Goal: Use online tool/utility

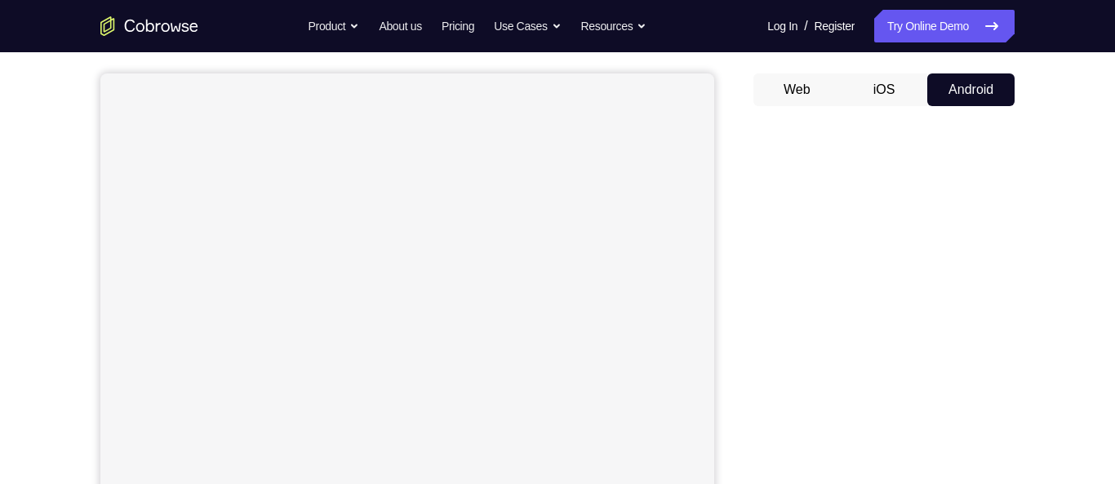
scroll to position [144, 0]
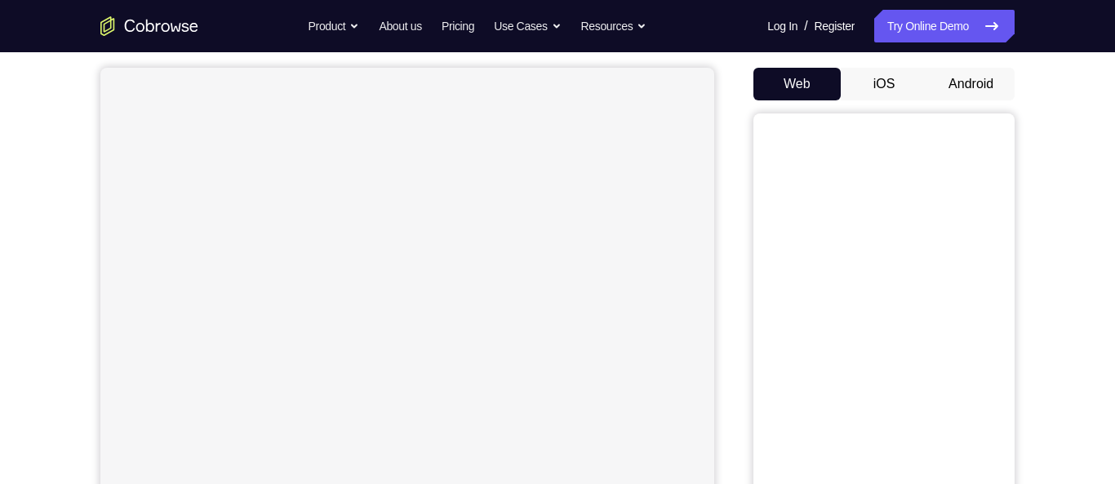
click at [988, 84] on button "Android" at bounding box center [970, 84] width 87 height 33
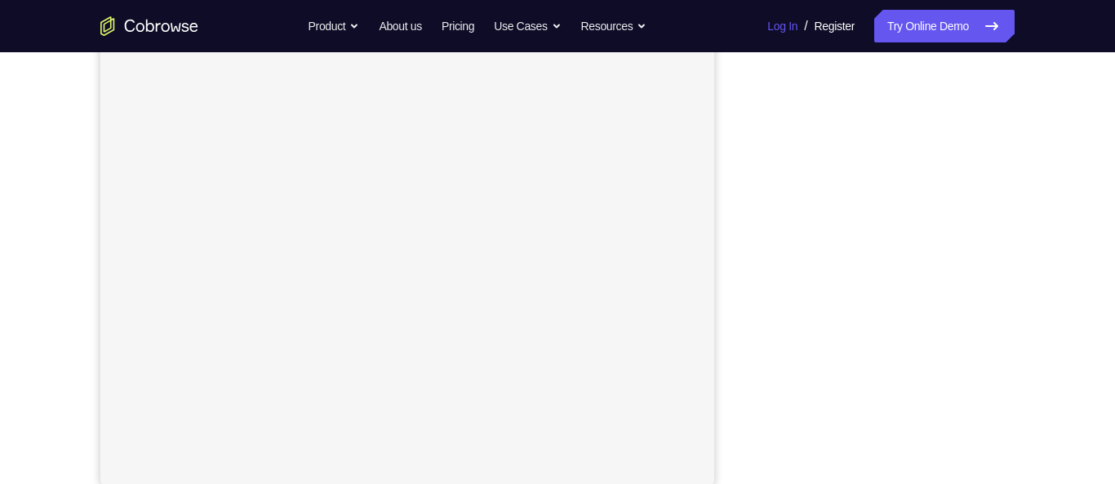
scroll to position [255, 0]
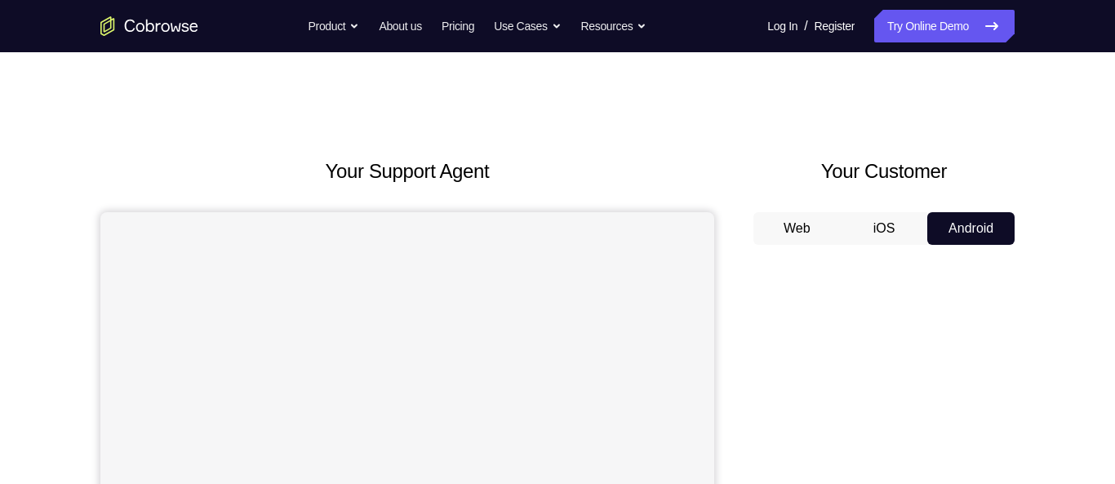
scroll to position [171, 0]
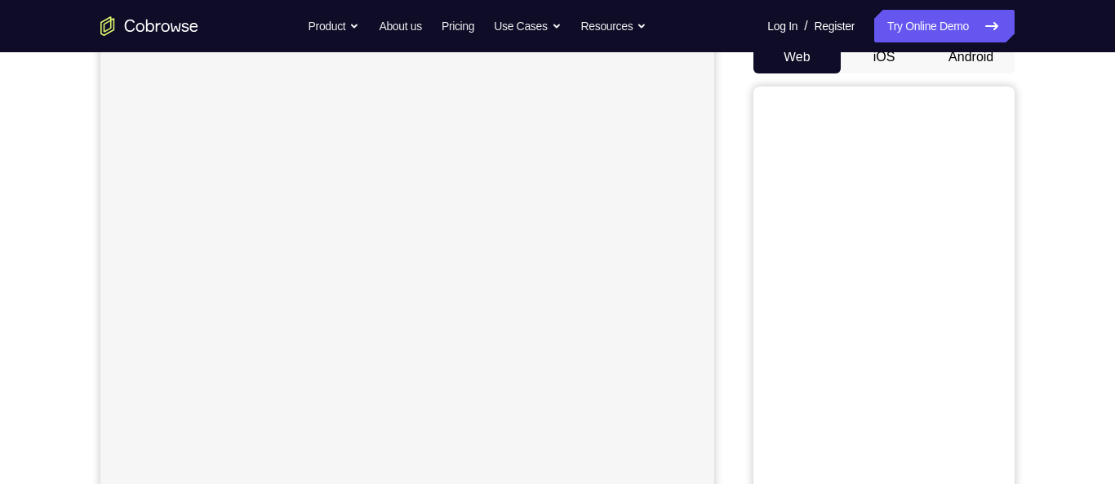
click at [970, 62] on button "Android" at bounding box center [970, 57] width 87 height 33
